Goal: Navigation & Orientation: Find specific page/section

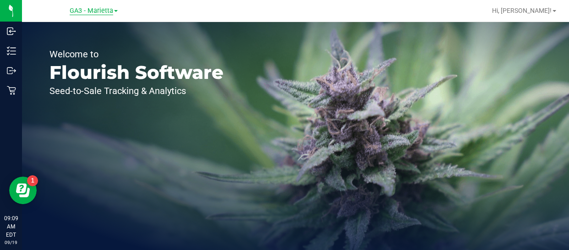
click at [102, 9] on span "GA3 - Marietta" at bounding box center [92, 11] width 44 height 8
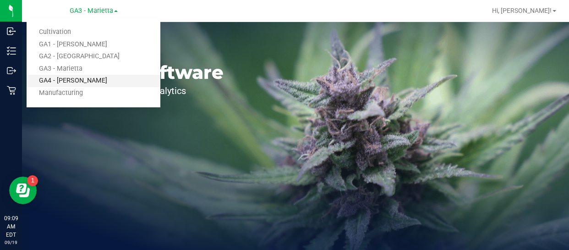
click at [83, 77] on link "GA4 - [PERSON_NAME]" at bounding box center [94, 81] width 134 height 12
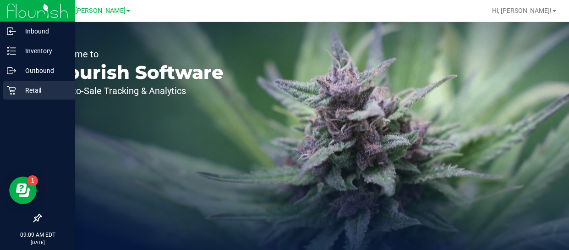
click at [24, 90] on p "Retail" at bounding box center [43, 90] width 55 height 11
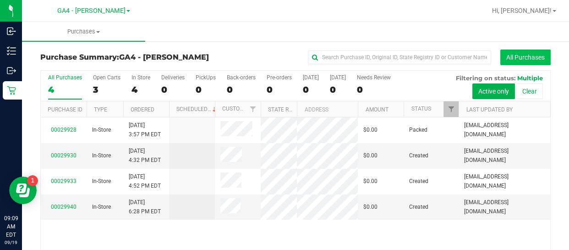
click at [518, 58] on button "All Purchases" at bounding box center [526, 58] width 50 height 16
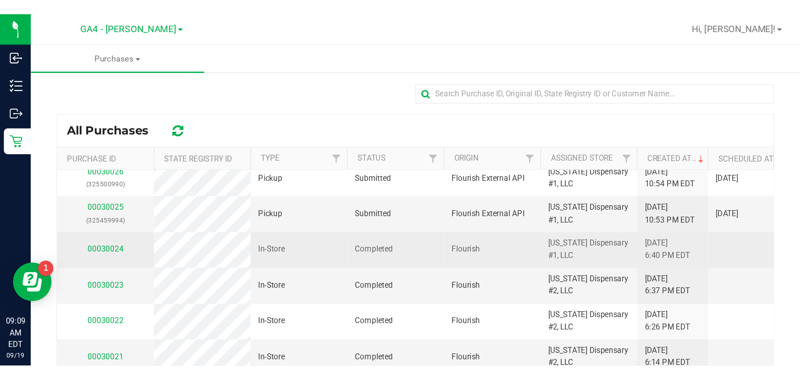
scroll to position [20, 0]
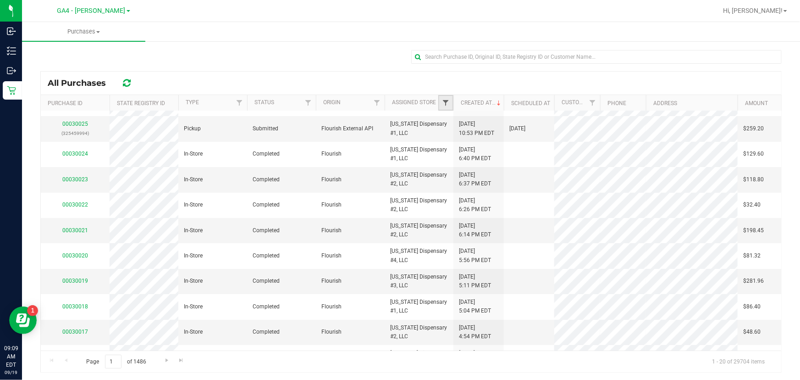
click at [447, 102] on span "Filter" at bounding box center [445, 102] width 7 height 7
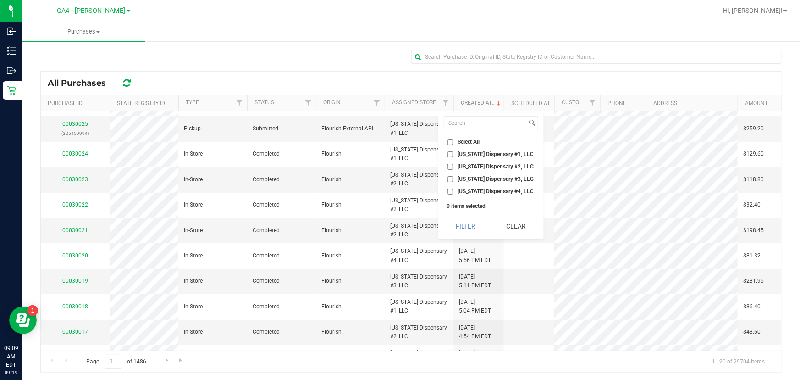
click at [450, 192] on input "[US_STATE] Dispensary #4, LLC" at bounding box center [450, 191] width 6 height 6
checkbox input "true"
click at [470, 225] on button "Filter" at bounding box center [466, 226] width 44 height 20
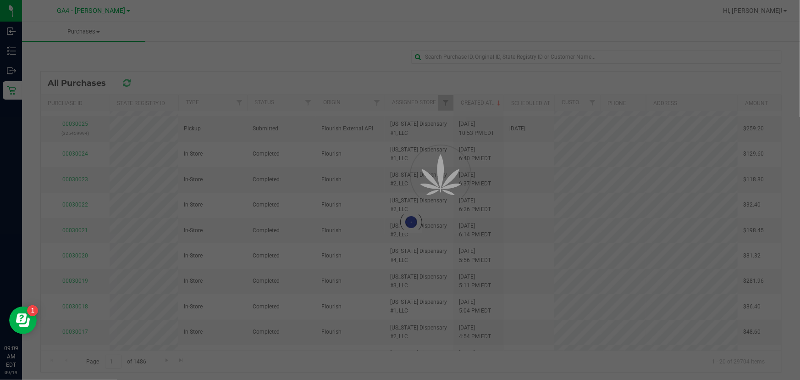
scroll to position [0, 0]
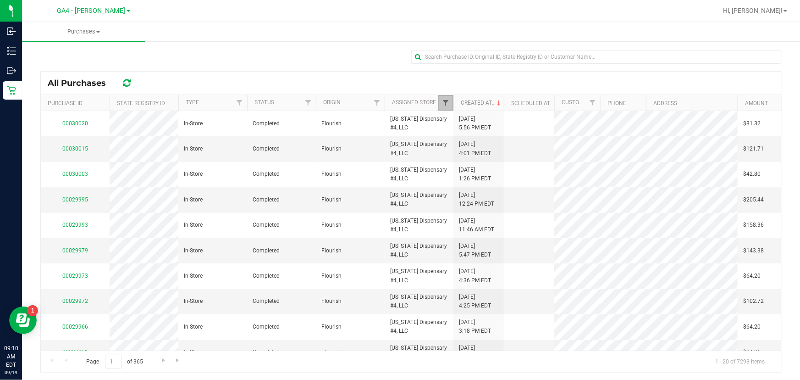
click at [444, 102] on span "Filter" at bounding box center [445, 102] width 7 height 7
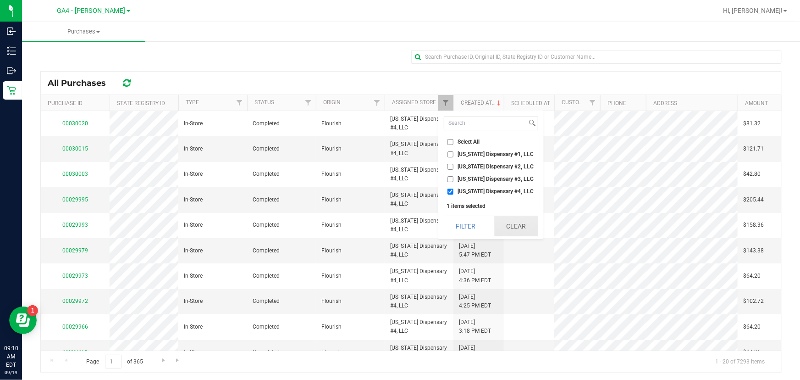
click at [513, 223] on button "Clear" at bounding box center [516, 226] width 44 height 20
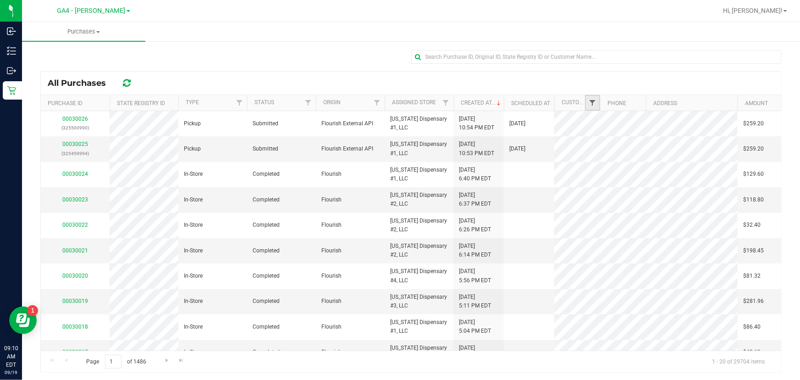
click at [569, 104] on span "Filter" at bounding box center [592, 102] width 7 height 7
click at [569, 87] on div "All Purchases" at bounding box center [411, 83] width 740 height 23
click at [569, 101] on link "Customer" at bounding box center [576, 102] width 28 height 6
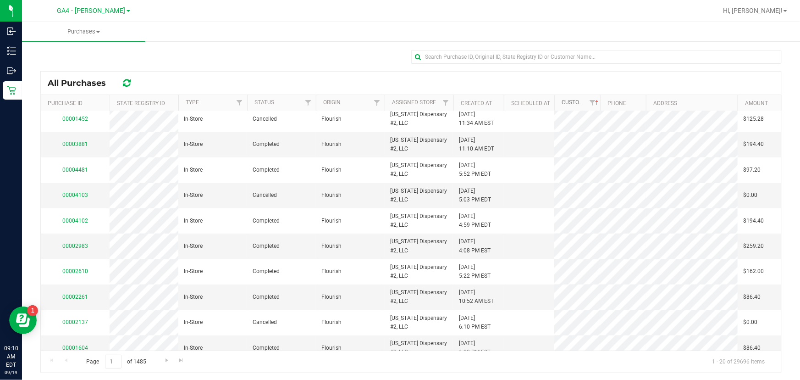
scroll to position [1, 0]
click at [165, 249] on span "Go to the next page" at bounding box center [166, 358] width 7 height 7
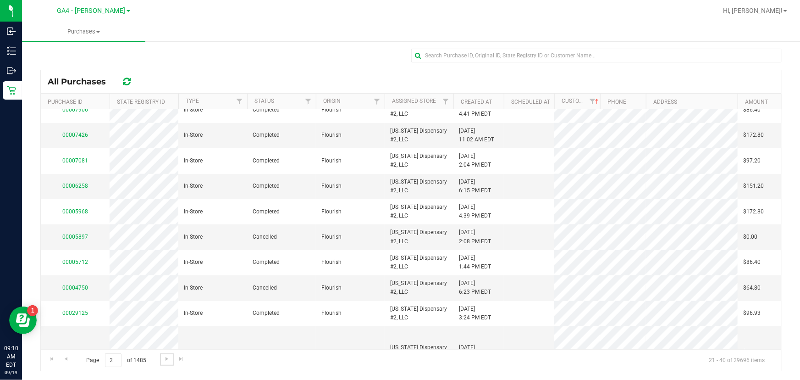
scroll to position [276, 0]
click at [77, 182] on link "00006258" at bounding box center [75, 185] width 26 height 6
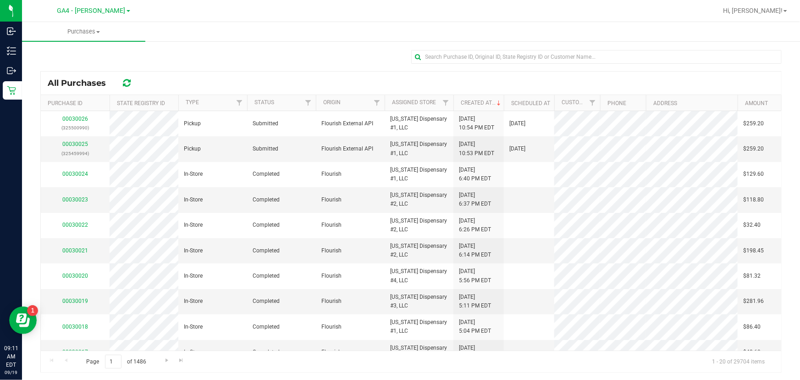
click at [127, 11] on span at bounding box center [129, 11] width 4 height 2
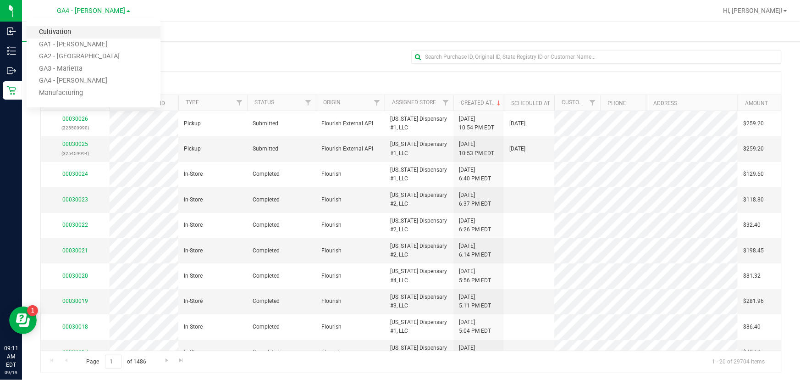
click at [65, 31] on link "Cultivation" at bounding box center [94, 32] width 134 height 12
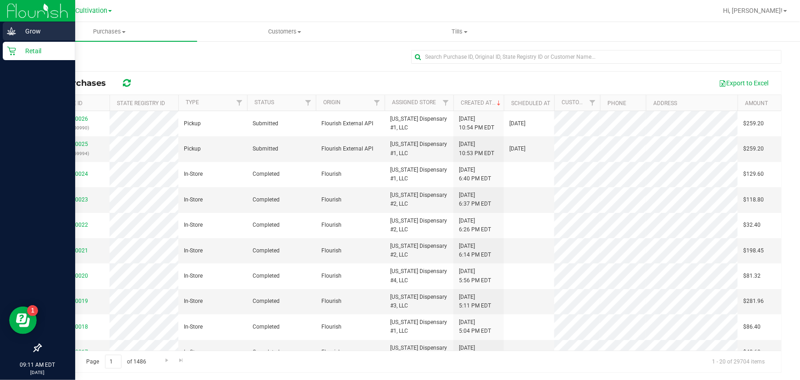
click at [18, 33] on p "Grow" at bounding box center [43, 31] width 55 height 11
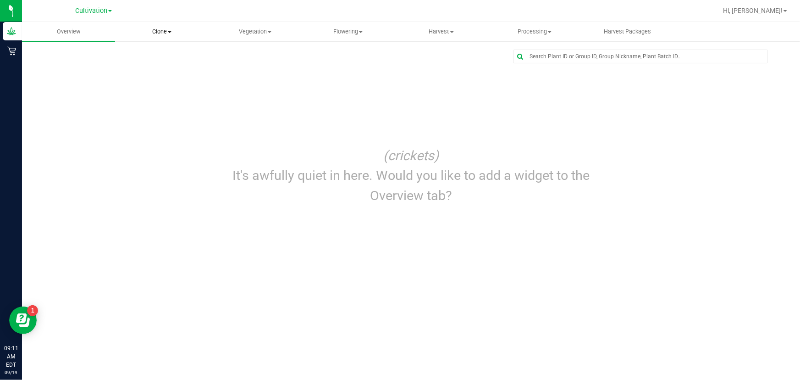
click at [165, 30] on span "Clone" at bounding box center [162, 32] width 92 height 8
click at [166, 55] on span "Cloning groups" at bounding box center [149, 55] width 69 height 8
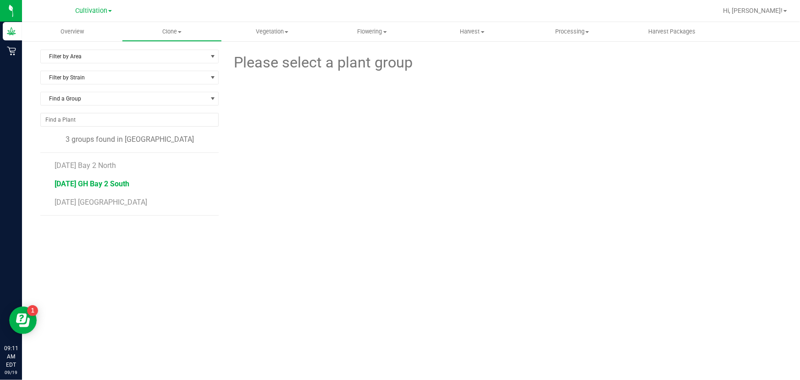
click at [95, 184] on span "[DATE] GH Bay 2 South" at bounding box center [92, 183] width 75 height 9
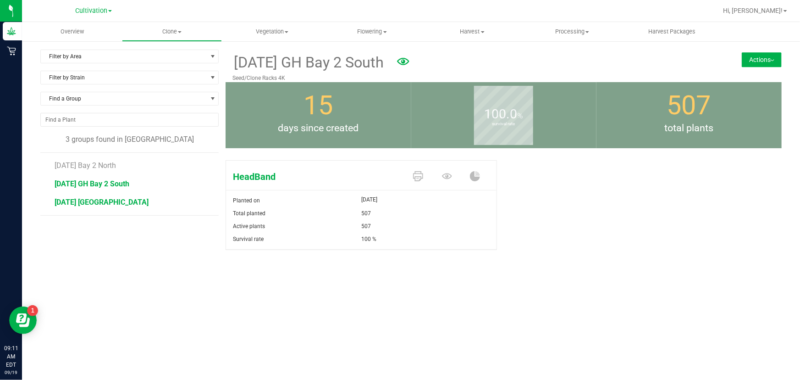
click at [95, 202] on span "[DATE] [GEOGRAPHIC_DATA]" at bounding box center [102, 202] width 94 height 9
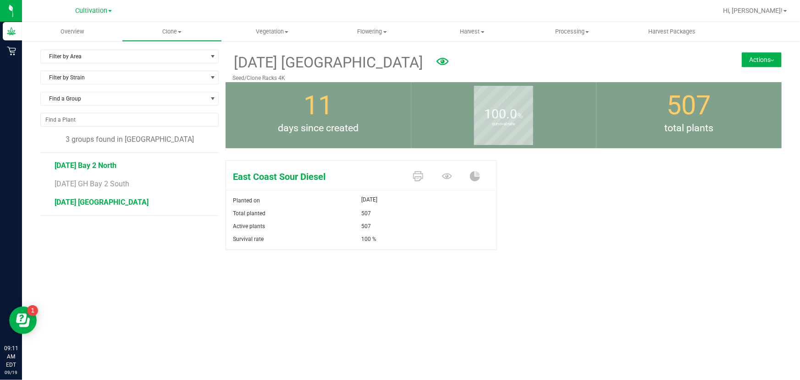
click at [106, 167] on span "[DATE] Bay 2 North" at bounding box center [86, 165] width 62 height 9
click at [280, 29] on span "Vegetation" at bounding box center [271, 32] width 99 height 8
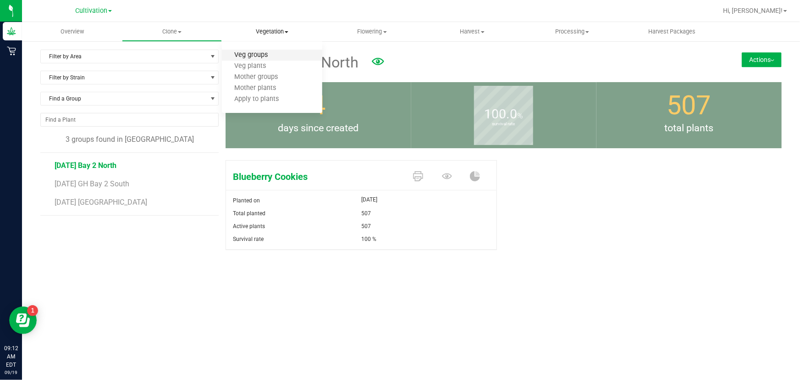
click at [268, 55] on span "Veg groups" at bounding box center [251, 55] width 58 height 8
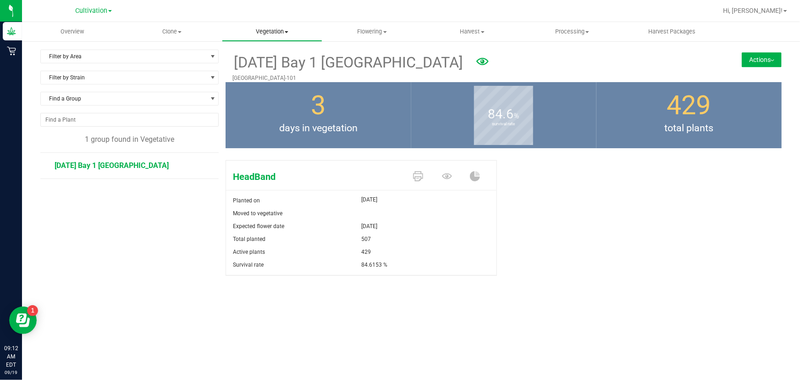
click at [288, 33] on span "Vegetation" at bounding box center [271, 32] width 99 height 8
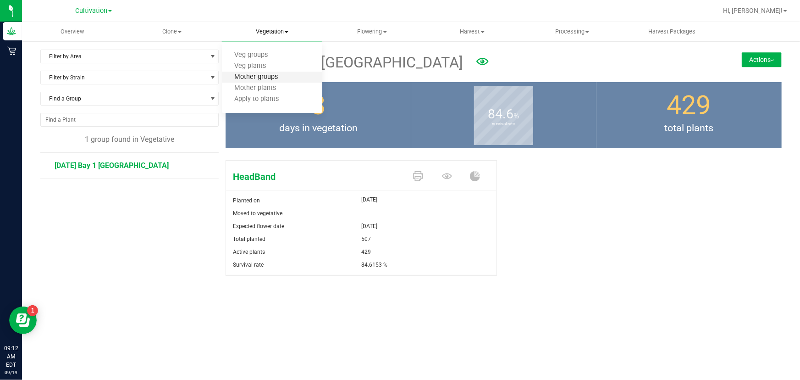
click at [276, 77] on span "Mother groups" at bounding box center [256, 77] width 68 height 8
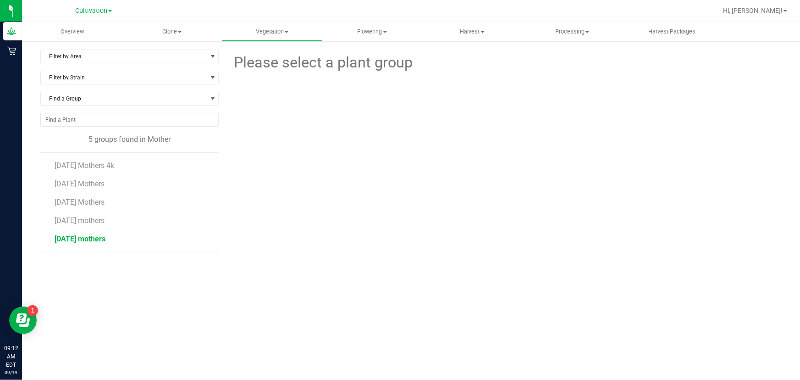
click at [90, 239] on span "[DATE] mothers" at bounding box center [80, 238] width 51 height 9
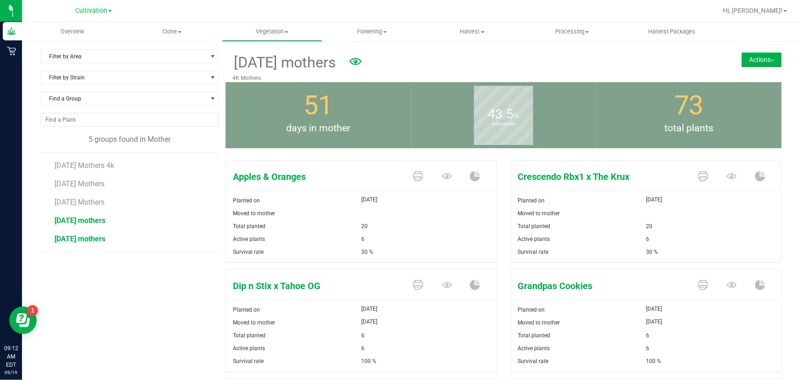
click at [102, 224] on span "[DATE] mothers" at bounding box center [80, 220] width 51 height 9
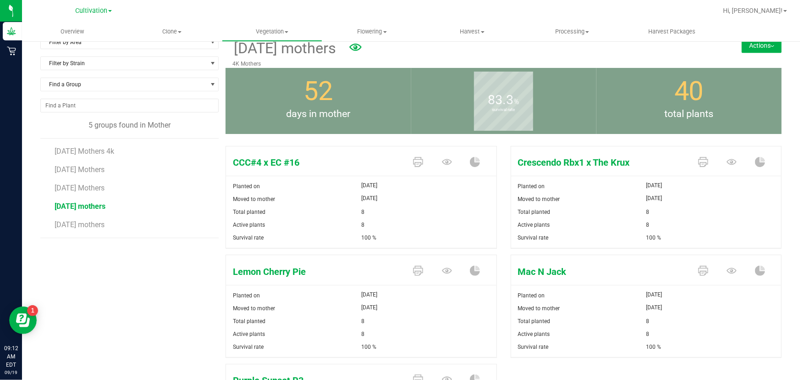
scroll to position [14, 0]
click at [105, 186] on span "[DATE] Mothers" at bounding box center [80, 188] width 51 height 9
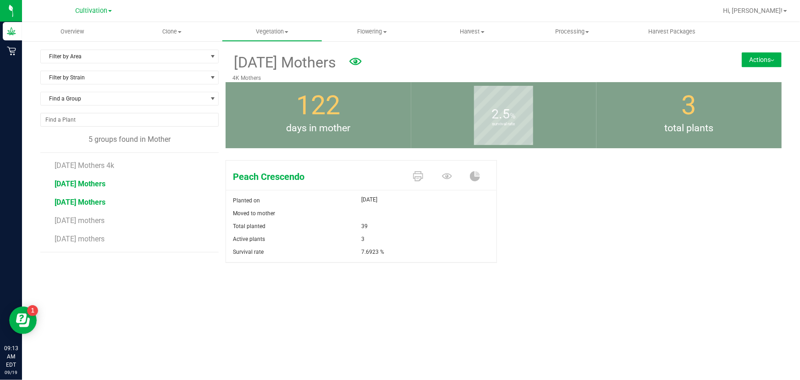
click at [105, 183] on span "[DATE] Mothers" at bounding box center [80, 183] width 51 height 9
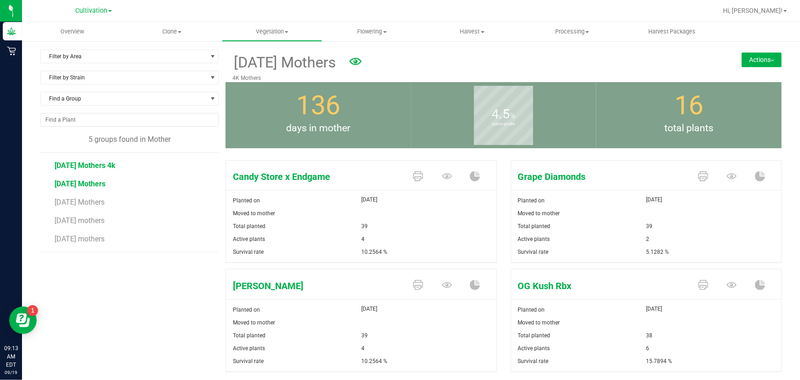
click at [105, 167] on span "[DATE] Mothers 4k" at bounding box center [85, 165] width 61 height 9
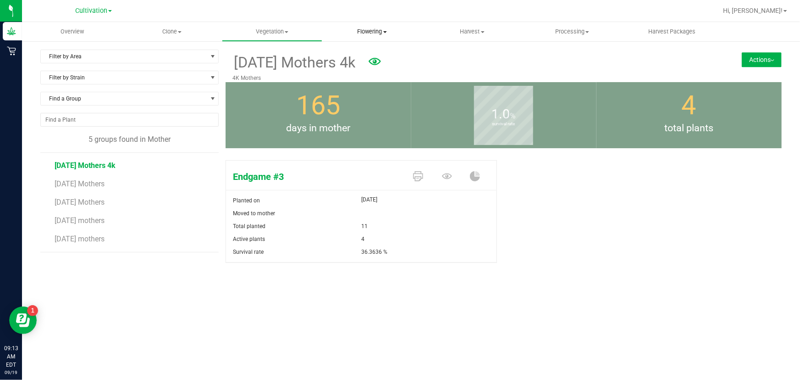
click at [369, 28] on span "Flowering" at bounding box center [372, 32] width 99 height 8
click at [372, 67] on span "Flowering groups" at bounding box center [360, 66] width 76 height 8
